Goal: Task Accomplishment & Management: Manage account settings

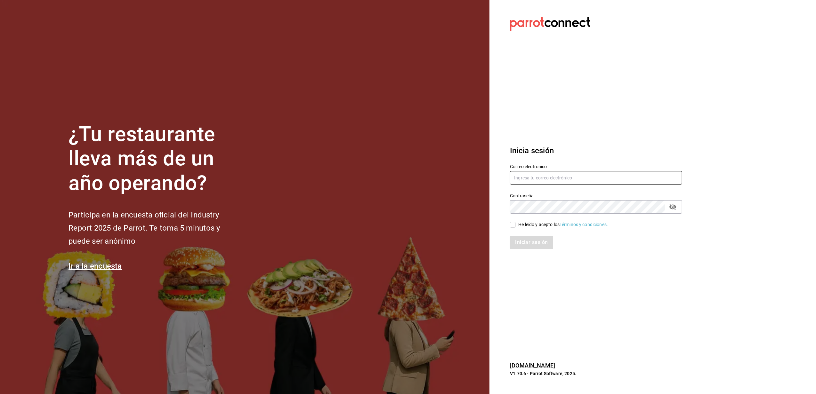
type input "[EMAIL_ADDRESS][DOMAIN_NAME]"
click at [514, 223] on input "He leído y acepto los Términos y condiciones." at bounding box center [513, 225] width 6 height 6
checkbox input "true"
click at [526, 242] on button "Iniciar sesión" at bounding box center [532, 242] width 44 height 13
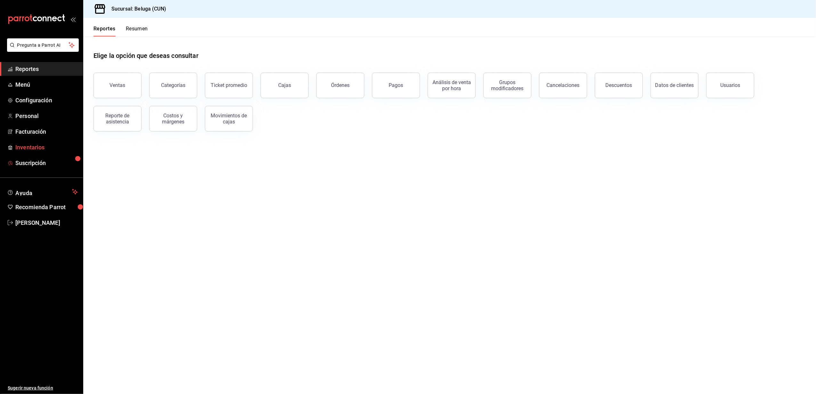
click at [31, 150] on span "Inventarios" at bounding box center [46, 147] width 62 height 9
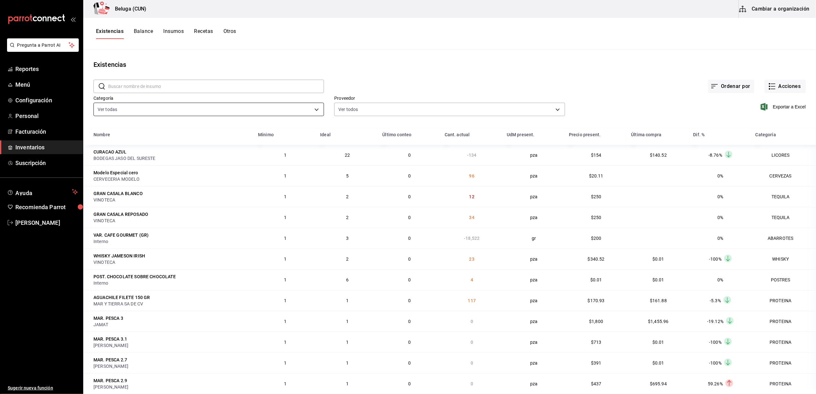
click at [315, 107] on body "Pregunta a Parrot AI Reportes Menú Configuración Personal Facturación Inventari…" at bounding box center [408, 195] width 816 height 390
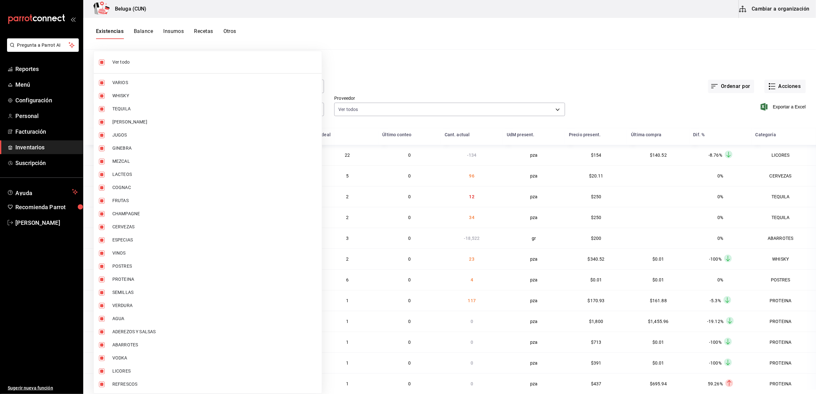
click at [101, 63] on input "checkbox" at bounding box center [102, 63] width 6 height 6
checkbox input "false"
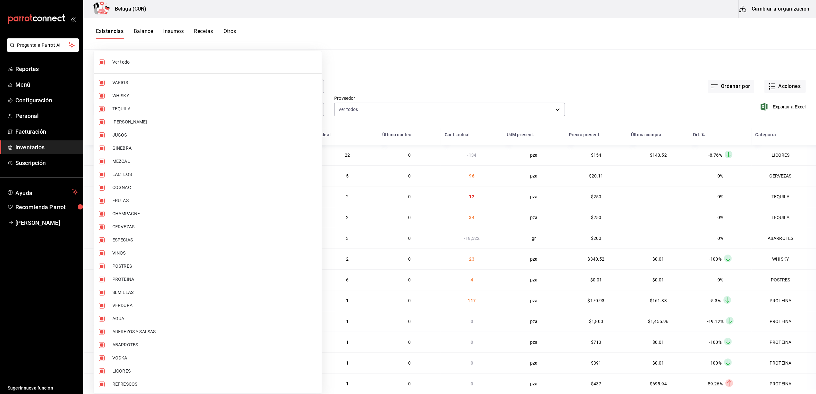
checkbox input "false"
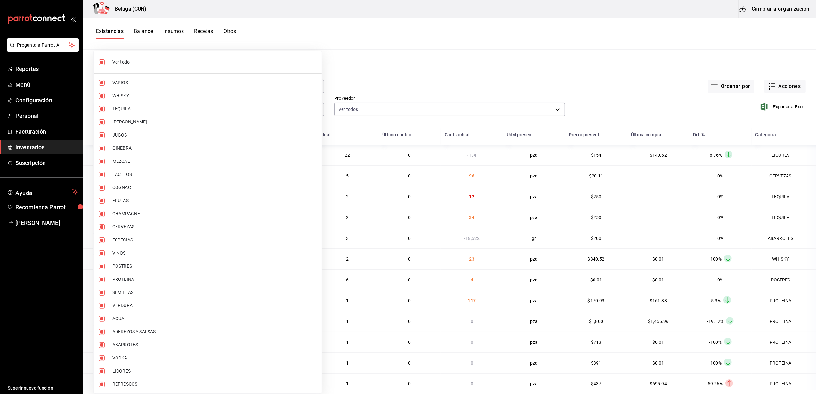
checkbox input "false"
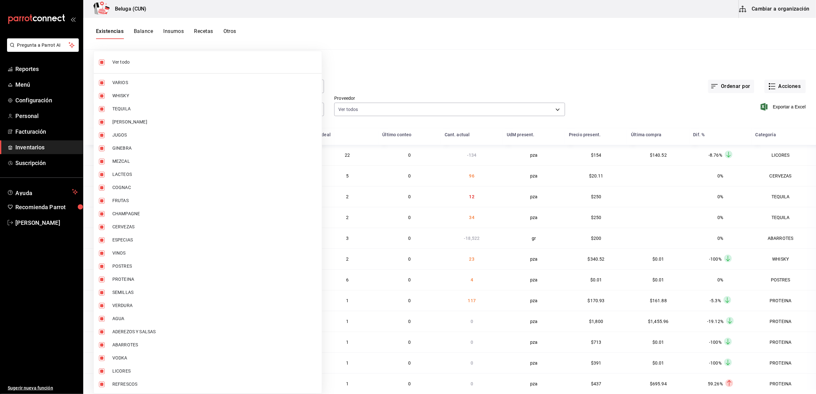
checkbox input "false"
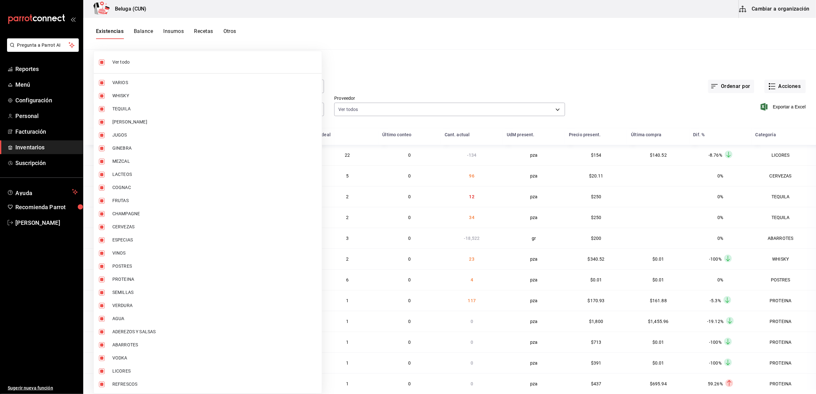
checkbox input "false"
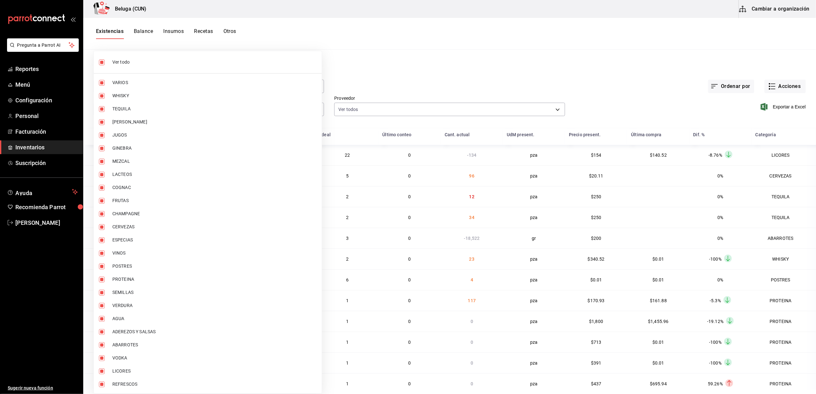
checkbox input "false"
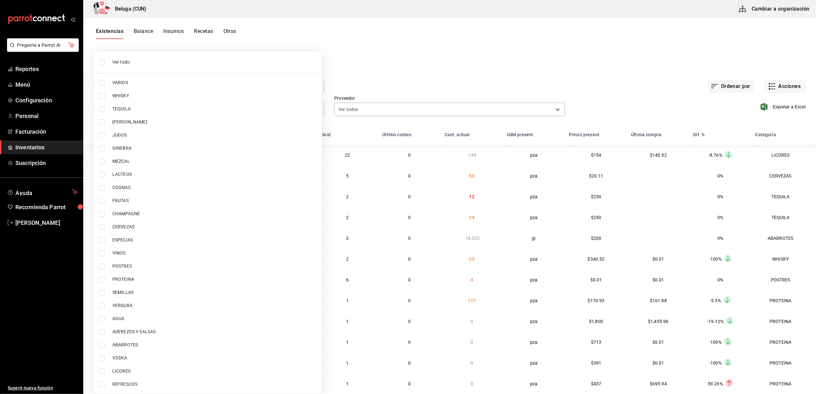
click at [103, 267] on input "checkbox" at bounding box center [102, 267] width 6 height 6
checkbox input "true"
type input "43c9e2b0-4afa-46e8-9575-d8271eaf3d25"
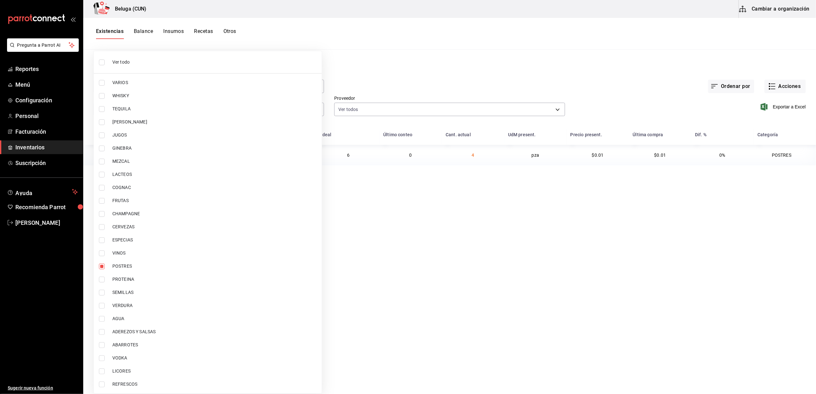
click at [102, 282] on input "checkbox" at bounding box center [102, 280] width 6 height 6
checkbox input "true"
type input "43c9e2b0-4afa-46e8-9575-d8271eaf3d25,49acfc3a-e67d-4012-8994-cdceb58e19f0"
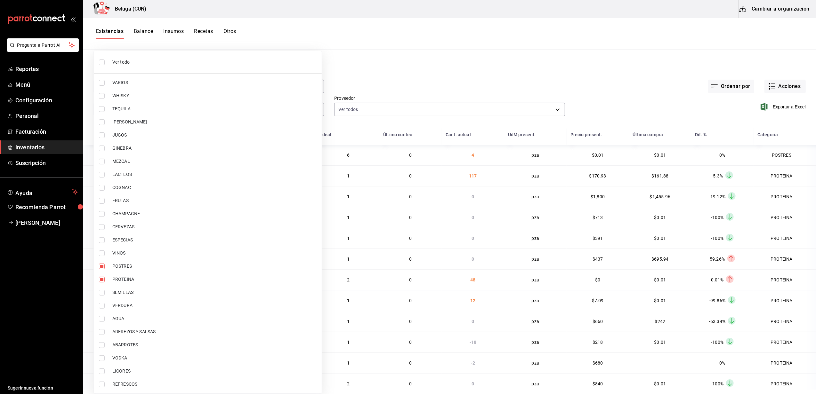
click at [378, 78] on div at bounding box center [408, 197] width 816 height 394
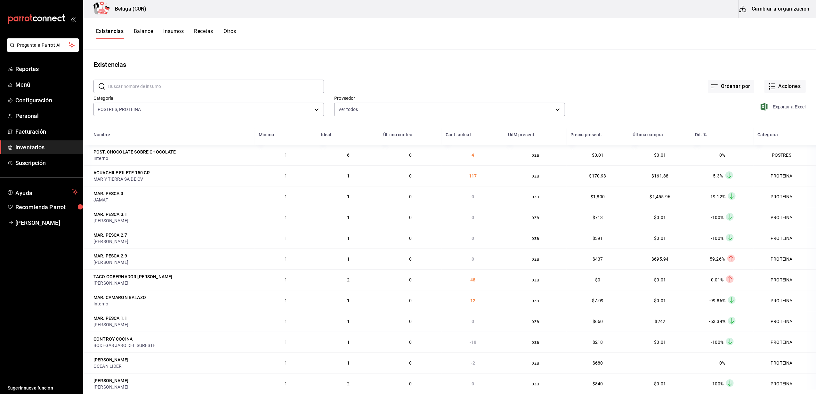
click at [783, 108] on span "Exportar a Excel" at bounding box center [784, 107] width 44 height 8
click at [423, 80] on div "Ordenar por Acciones" at bounding box center [565, 81] width 482 height 24
click at [779, 90] on button "Acciones" at bounding box center [785, 86] width 41 height 13
click at [756, 117] on li "Compra" at bounding box center [779, 121] width 64 height 17
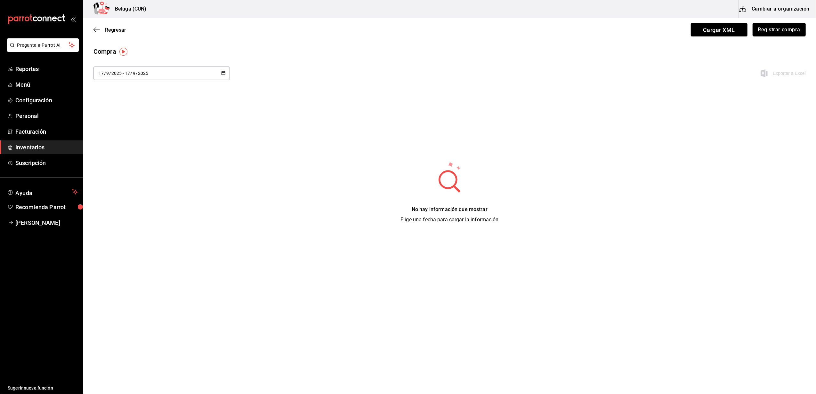
click at [793, 28] on button "Registrar compra" at bounding box center [779, 29] width 53 height 13
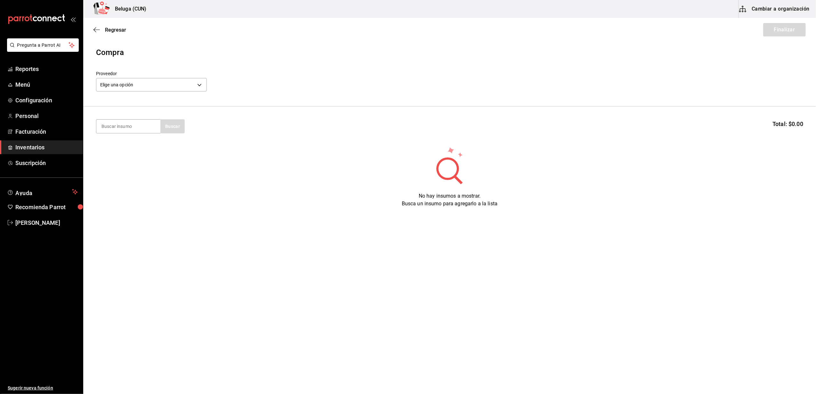
click at [210, 85] on div "Proveedor Elige una opción default" at bounding box center [449, 82] width 707 height 22
click at [204, 86] on body "Pregunta a Parrot AI Reportes Menú Configuración Personal Facturación Inventari…" at bounding box center [408, 179] width 816 height 358
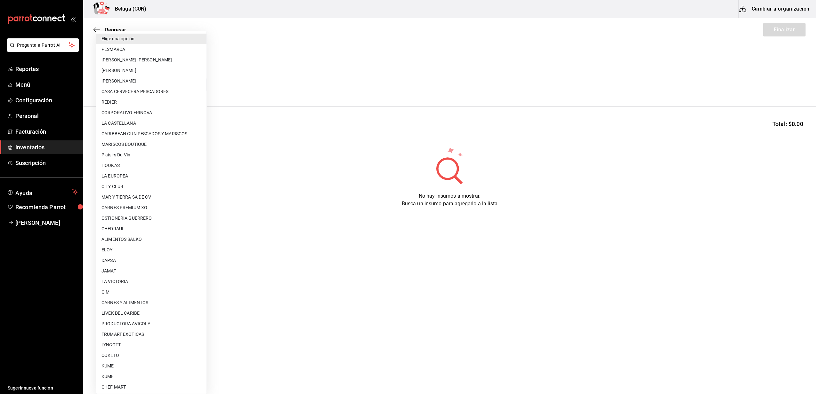
scroll to position [202, 0]
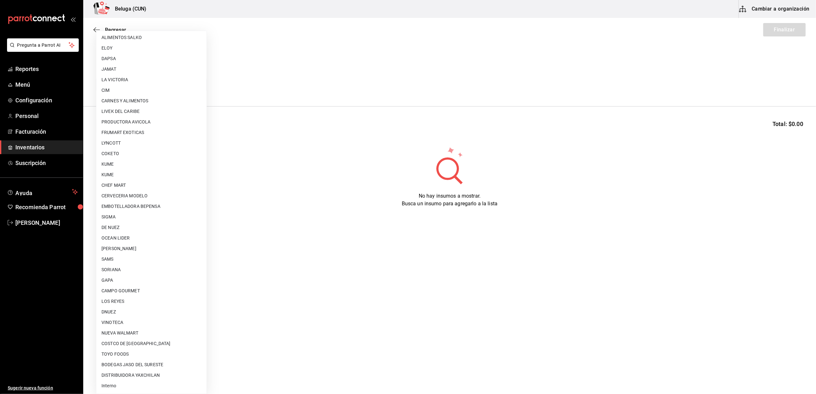
click at [115, 385] on li "Interno" at bounding box center [151, 386] width 110 height 11
type input "cf097a6b-1652-49c1-8634-faa24daf0fdd"
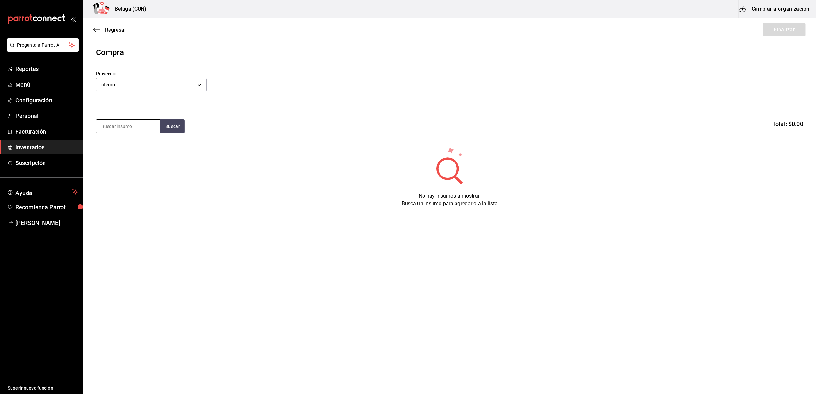
click at [122, 125] on input at bounding box center [128, 126] width 64 height 13
type input "dulce"
click at [114, 141] on div "POST. DULCE DE LECHE" at bounding box center [128, 148] width 54 height 15
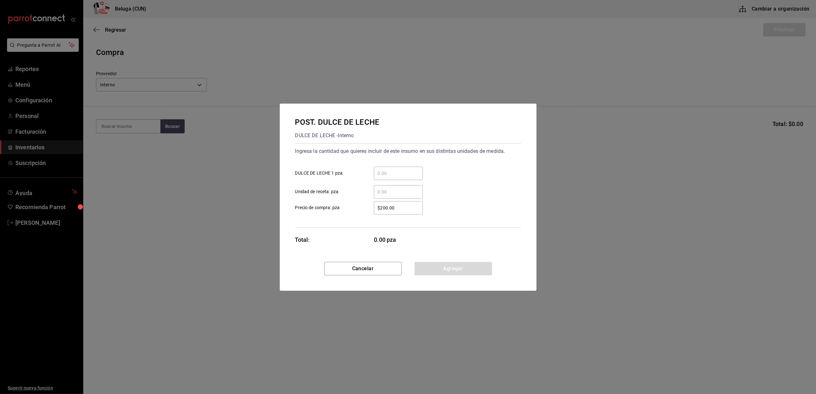
click at [391, 169] on div "​" at bounding box center [398, 173] width 49 height 13
click at [391, 170] on input "​ DULCE DE LECHE 1 pza" at bounding box center [398, 174] width 49 height 8
type input "5"
click at [345, 198] on div "$200.00 ​ Precio de compra: pza" at bounding box center [405, 205] width 231 height 19
drag, startPoint x: 405, startPoint y: 209, endPoint x: 327, endPoint y: 192, distance: 79.8
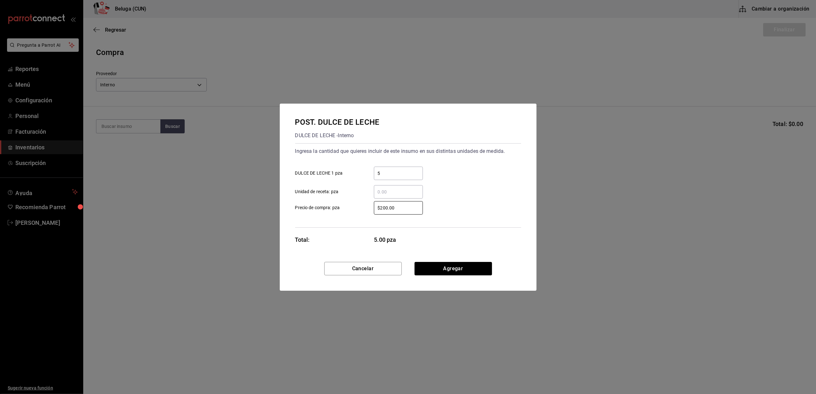
click at [328, 195] on div "Ingresa la cantidad que quieres incluir de este insumo en sus distintas unidade…" at bounding box center [408, 185] width 226 height 85
type input "$0.01"
click at [476, 269] on button "Agregar" at bounding box center [453, 268] width 77 height 13
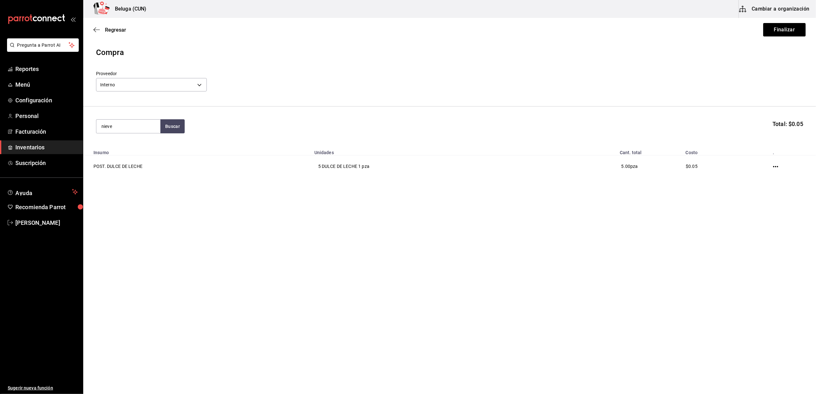
type input "nieve"
click at [101, 153] on div "POST. NIEVE DE VAINILLA HAGGEN DAGZS 7.730 KG NIEVE DE VAINILLA HAGGEN DAGZS 7.…" at bounding box center [128, 162] width 64 height 53
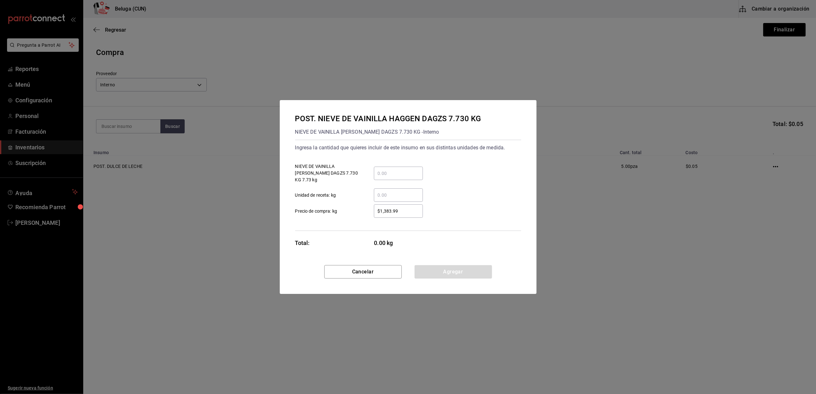
click at [399, 192] on input "​ Unidad de receta: kg" at bounding box center [398, 195] width 49 height 8
type input "4"
type input "0.40"
drag, startPoint x: 360, startPoint y: 207, endPoint x: 336, endPoint y: 200, distance: 24.6
click at [336, 200] on div "$1,383.99 ​ Precio de compra: kg" at bounding box center [405, 208] width 231 height 19
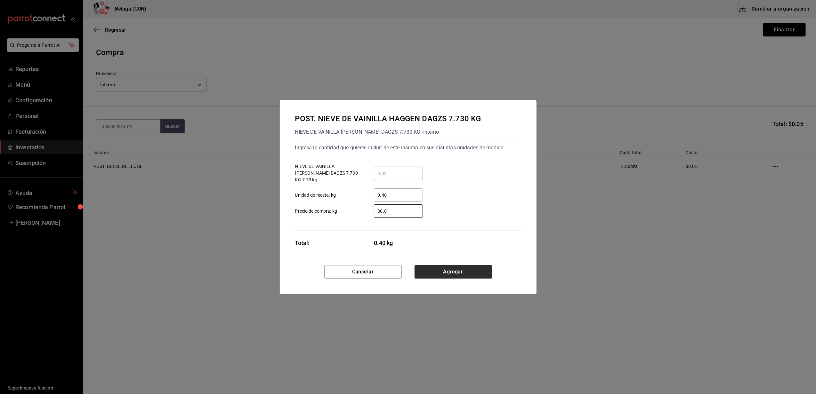
type input "$0.01"
click at [459, 268] on button "Agregar" at bounding box center [453, 271] width 77 height 13
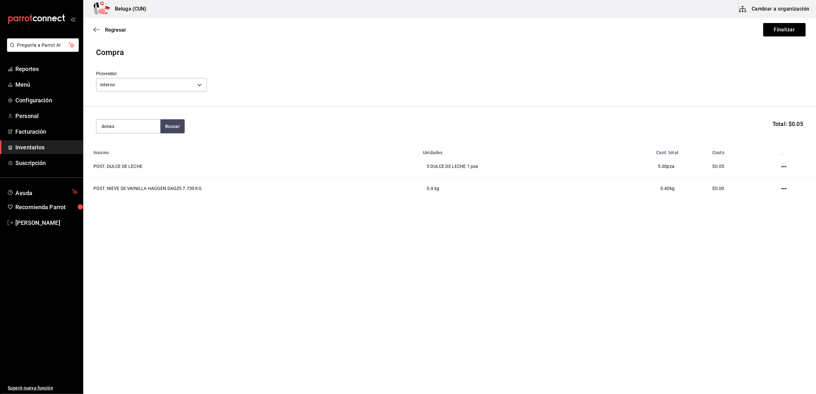
type input "donas"
click at [126, 157] on div "DONAS NUTELLA - Interno" at bounding box center [128, 160] width 54 height 7
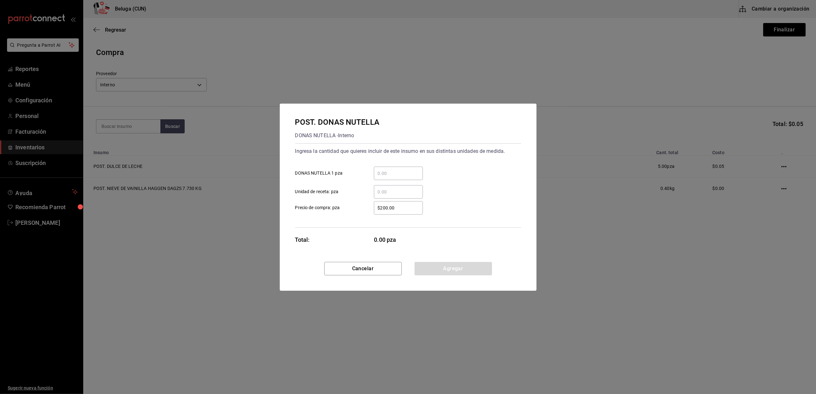
click at [393, 178] on div "​" at bounding box center [398, 173] width 49 height 13
click at [393, 177] on input "​ DONAS NUTELLA 1 pza" at bounding box center [398, 174] width 49 height 8
type input "20"
drag, startPoint x: 353, startPoint y: 205, endPoint x: 373, endPoint y: 209, distance: 20.8
click at [357, 207] on label "$200.00 ​ Precio de compra: pza" at bounding box center [359, 207] width 128 height 13
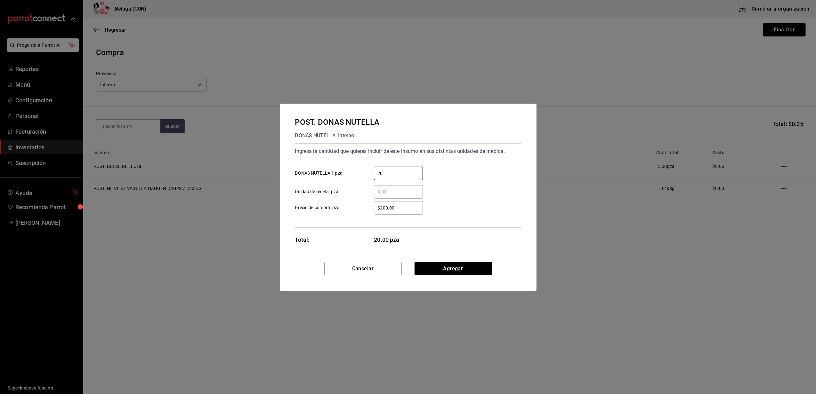
click at [374, 207] on input "$200.00" at bounding box center [398, 208] width 49 height 8
drag, startPoint x: 398, startPoint y: 212, endPoint x: 329, endPoint y: 201, distance: 70.6
click at [329, 201] on label "$200.00 ​ Precio de compra: pza" at bounding box center [359, 207] width 128 height 13
type input "$0.01"
click at [436, 267] on button "Agregar" at bounding box center [453, 268] width 77 height 13
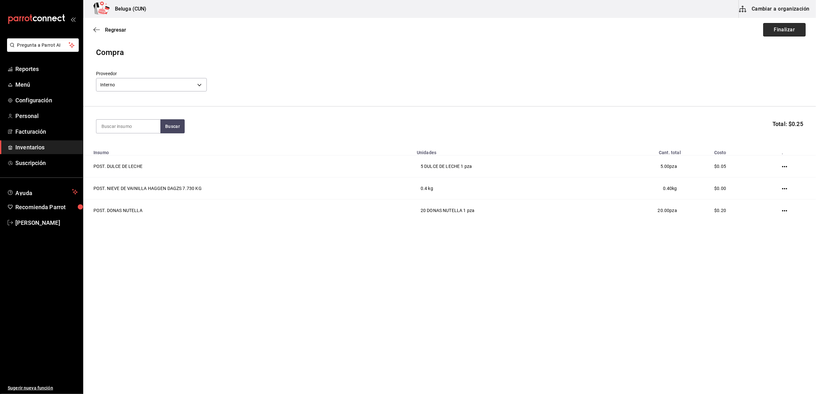
click at [792, 29] on button "Finalizar" at bounding box center [784, 29] width 43 height 13
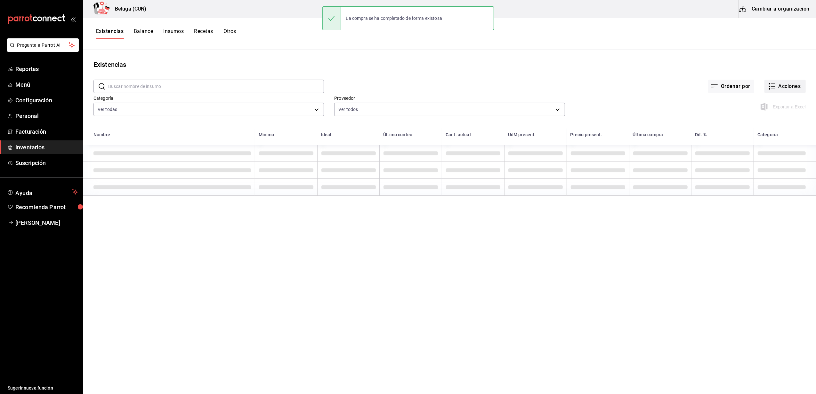
click at [782, 86] on button "Acciones" at bounding box center [785, 86] width 41 height 13
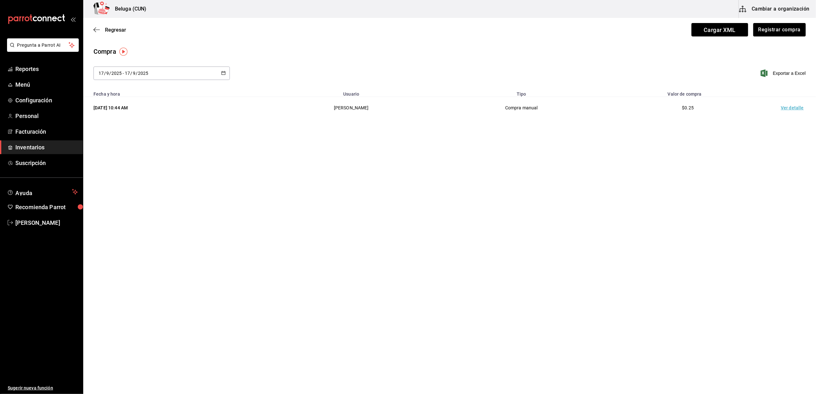
click at [792, 106] on td "Ver detalle" at bounding box center [793, 108] width 45 height 22
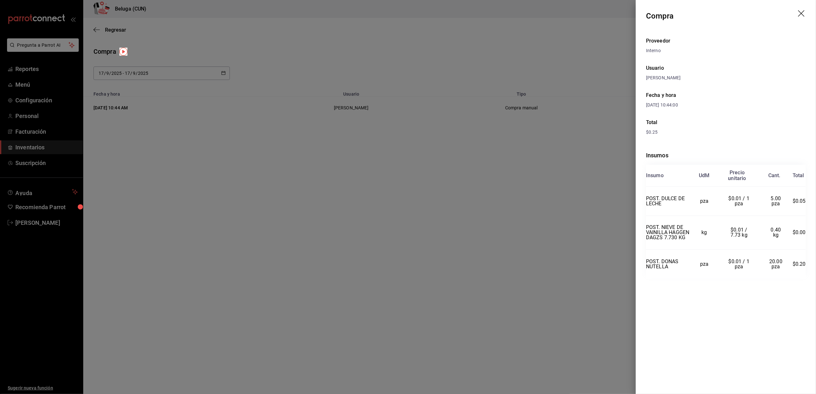
click at [801, 13] on icon "drag" at bounding box center [802, 14] width 8 height 8
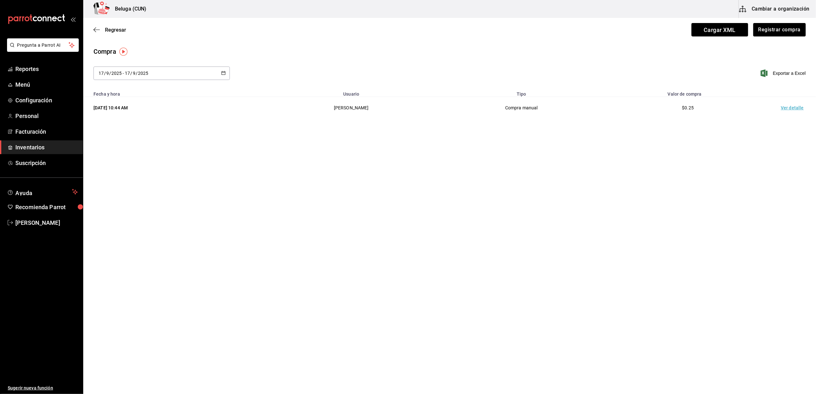
click at [37, 148] on span "Inventarios" at bounding box center [46, 147] width 62 height 9
